Goal: Information Seeking & Learning: Learn about a topic

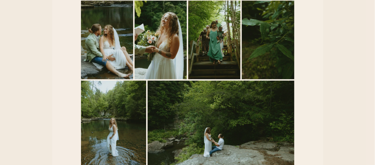
scroll to position [865, 0]
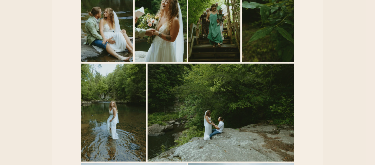
click at [114, 62] on img "main content" at bounding box center [107, 23] width 52 height 78
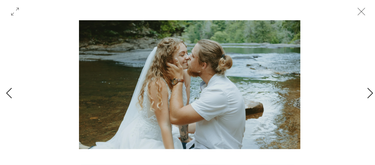
scroll to position [0, 2059]
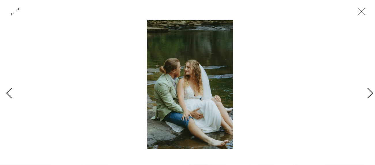
click at [364, 11] on icon "Close" at bounding box center [361, 11] width 17 height 17
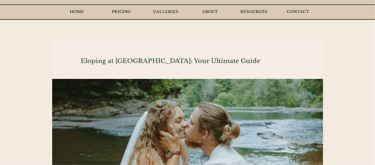
scroll to position [0, 0]
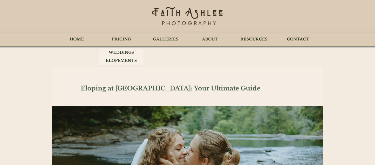
click at [125, 39] on p "PRICING" at bounding box center [121, 39] width 25 height 14
click at [125, 52] on p "WEDDINGS" at bounding box center [121, 52] width 31 height 8
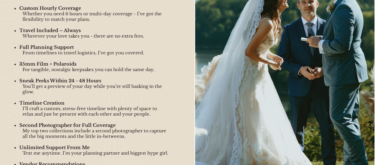
scroll to position [663, 0]
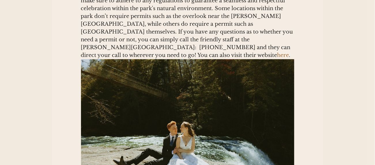
scroll to position [375, 0]
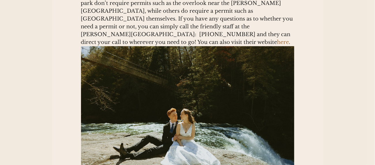
click at [285, 45] on span "here" at bounding box center [283, 42] width 12 height 6
